Goal: Task Accomplishment & Management: Manage account settings

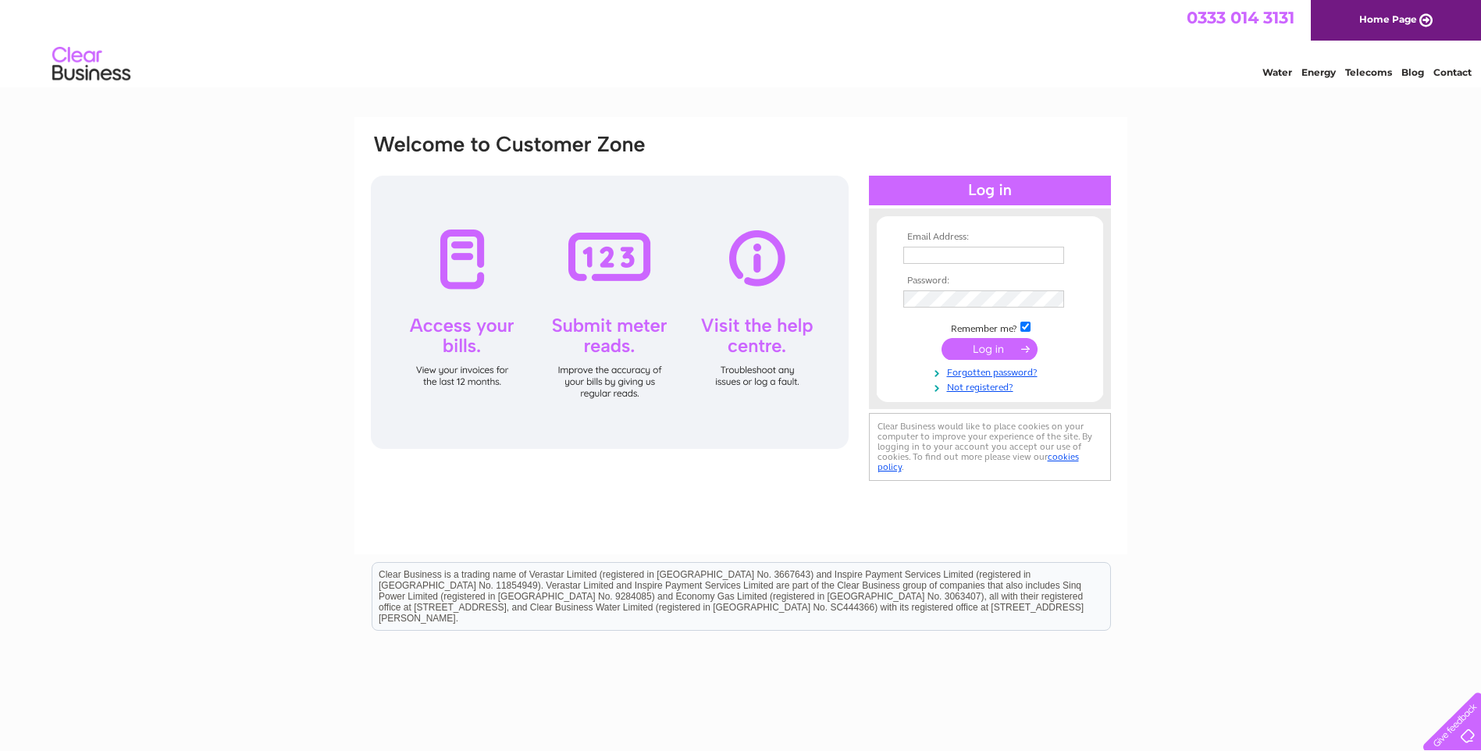
type input "[EMAIL_ADDRESS][DOMAIN_NAME]"
click at [1015, 351] on input "submit" at bounding box center [990, 349] width 96 height 22
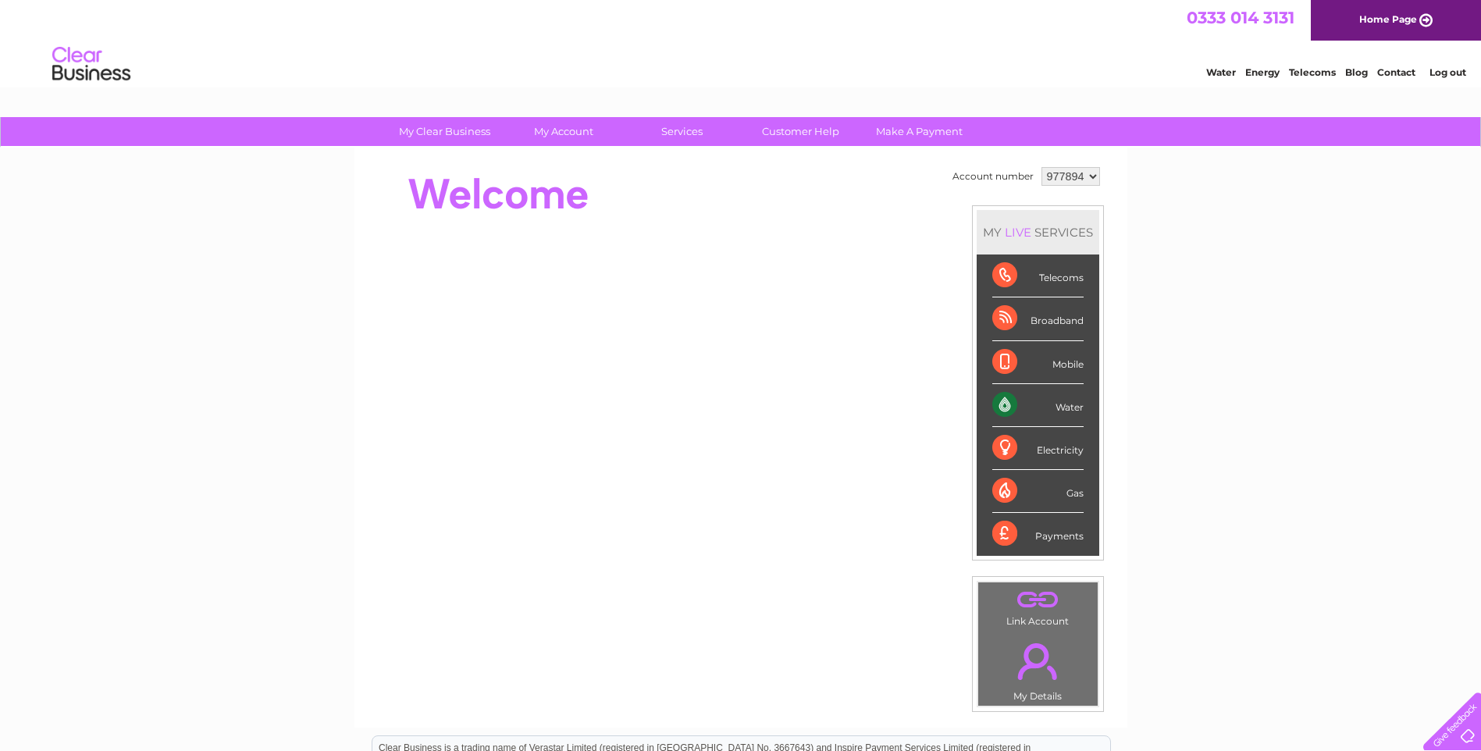
click at [1011, 529] on div "Payments" at bounding box center [1038, 534] width 91 height 42
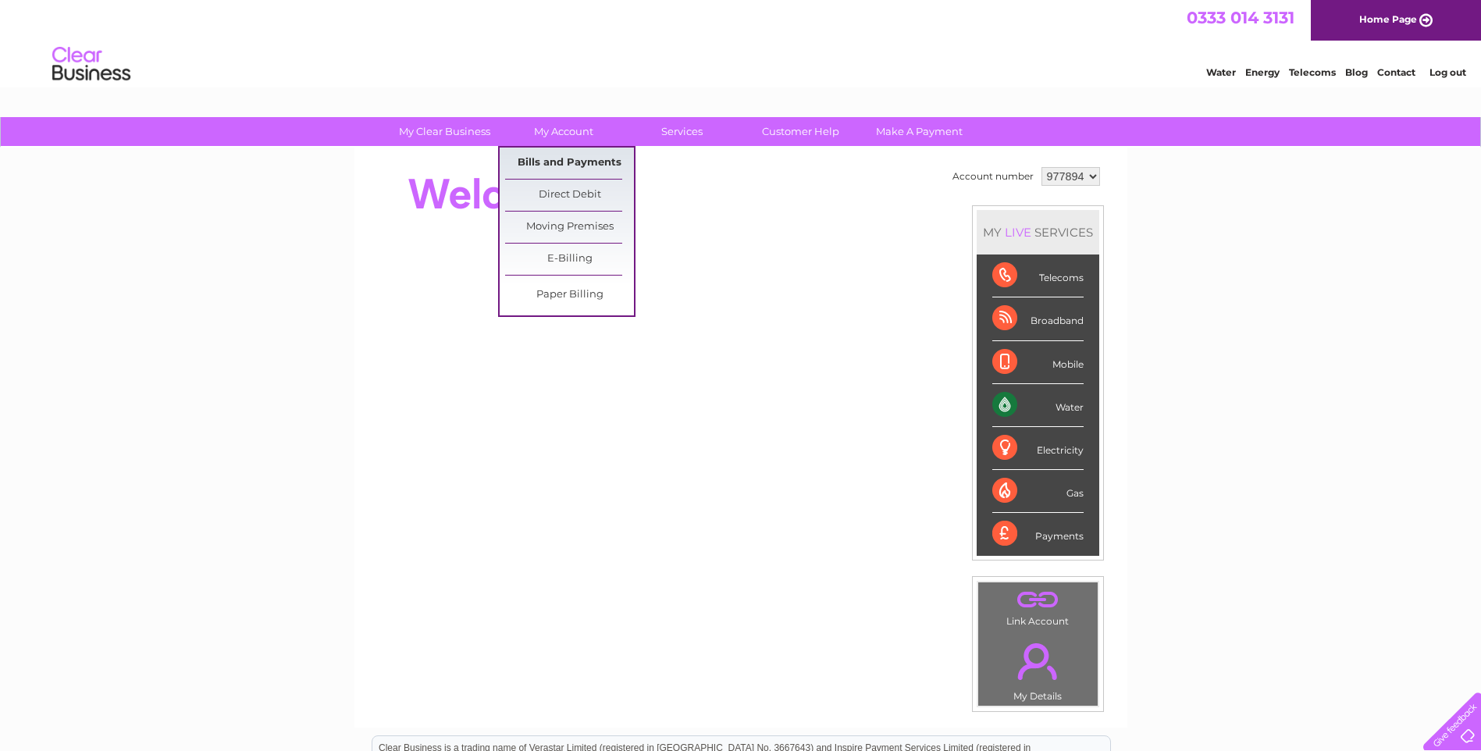
click at [592, 152] on link "Bills and Payments" at bounding box center [569, 163] width 129 height 31
click at [573, 165] on link "Bills and Payments" at bounding box center [569, 163] width 129 height 31
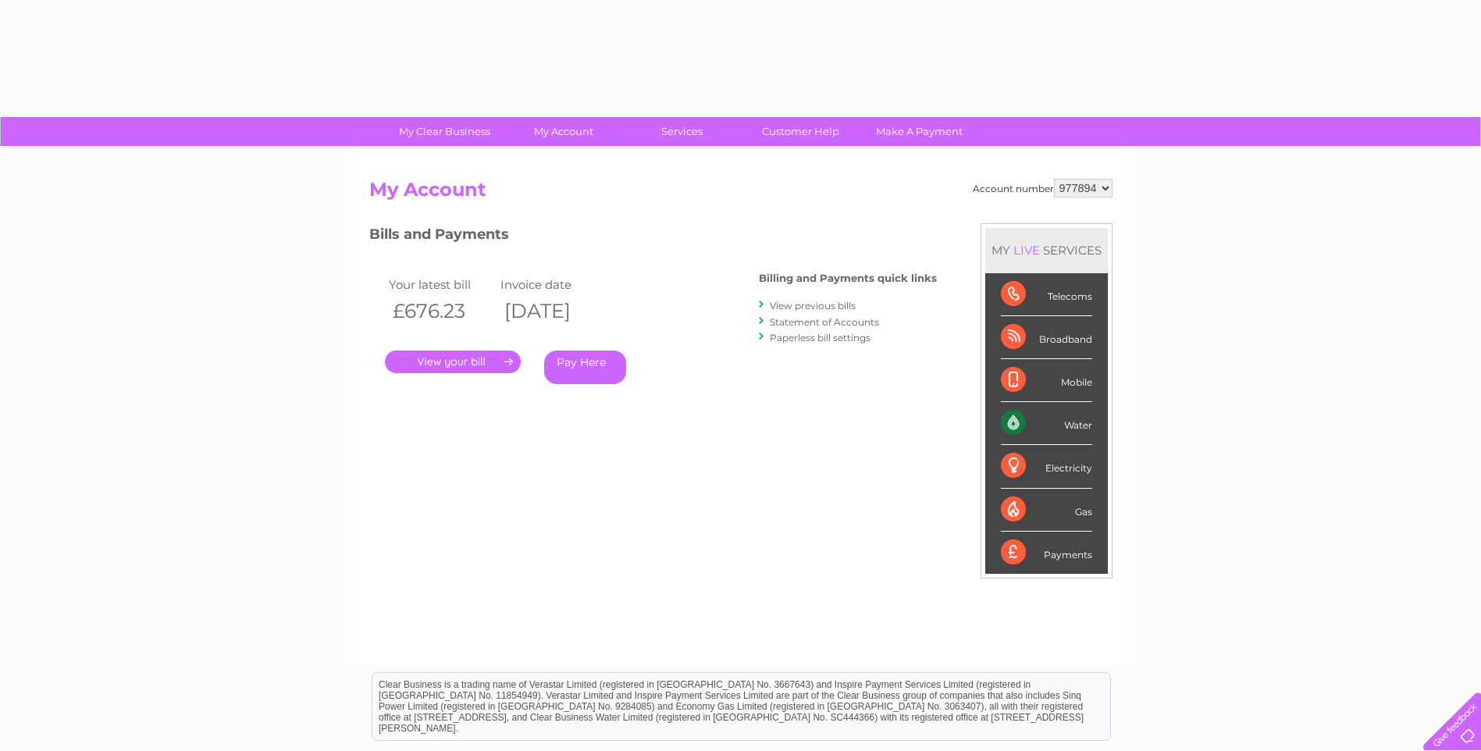
click at [435, 363] on link "." at bounding box center [453, 362] width 136 height 23
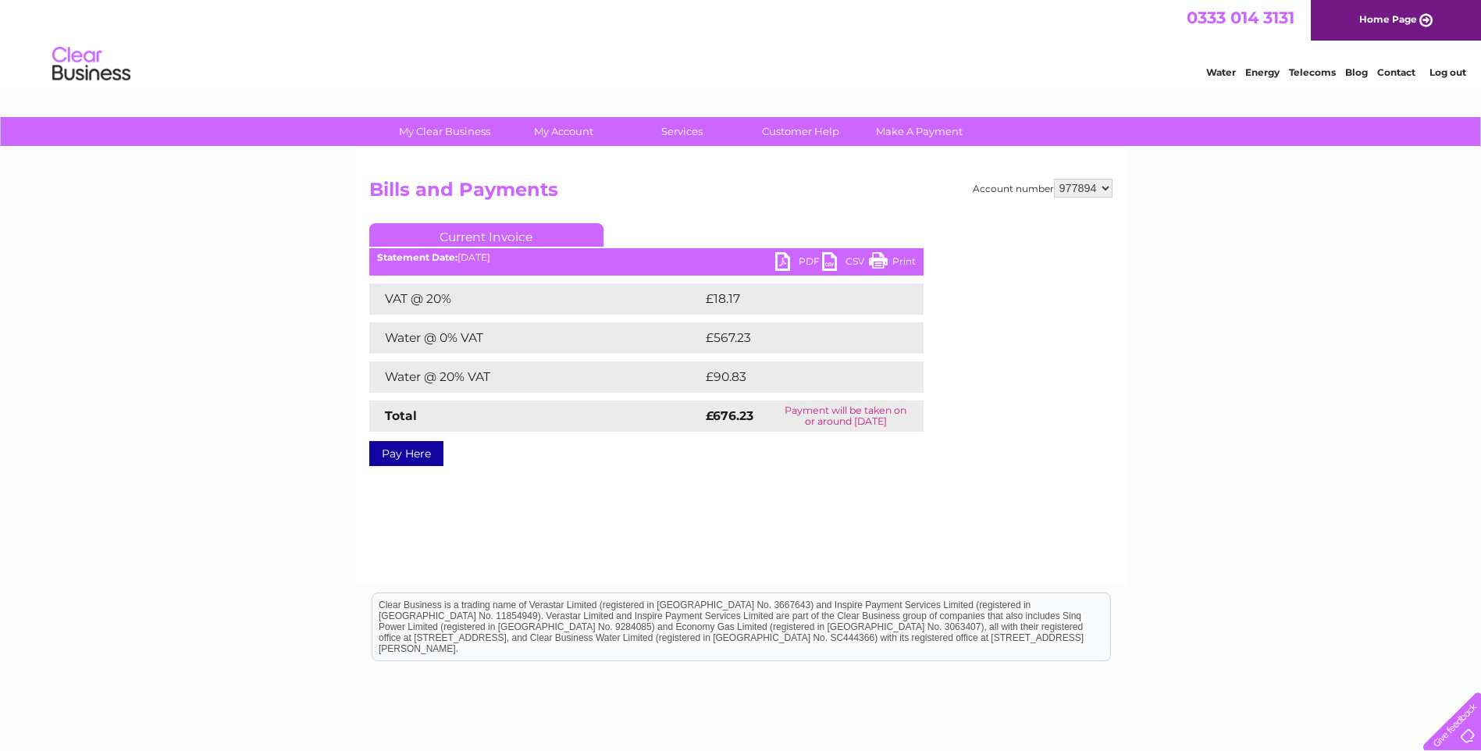
click at [790, 262] on link "PDF" at bounding box center [798, 263] width 47 height 23
click at [794, 264] on link "PDF" at bounding box center [798, 263] width 47 height 23
